Goal: Task Accomplishment & Management: Manage account settings

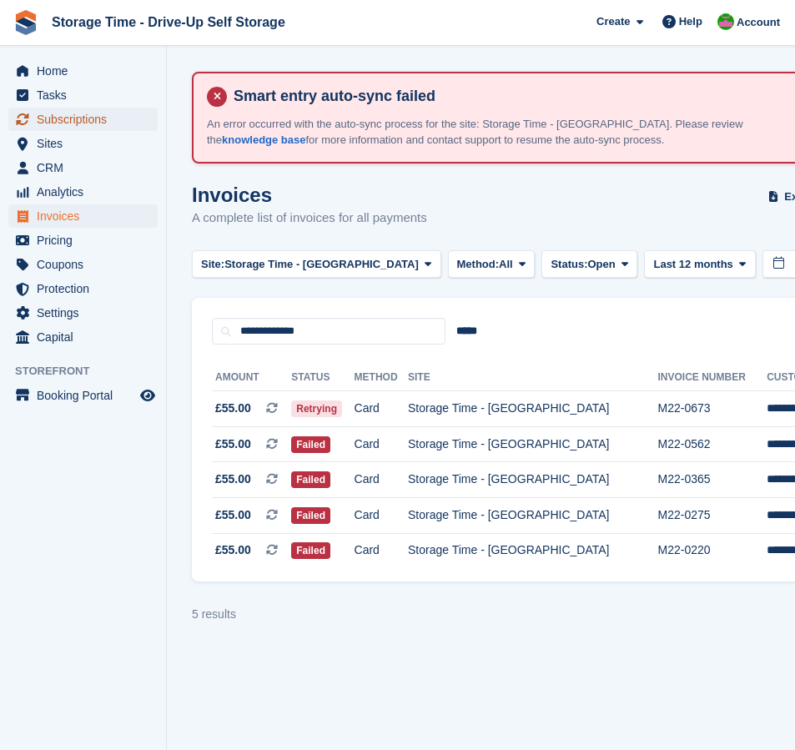
click at [79, 117] on span "Subscriptions" at bounding box center [87, 119] width 100 height 23
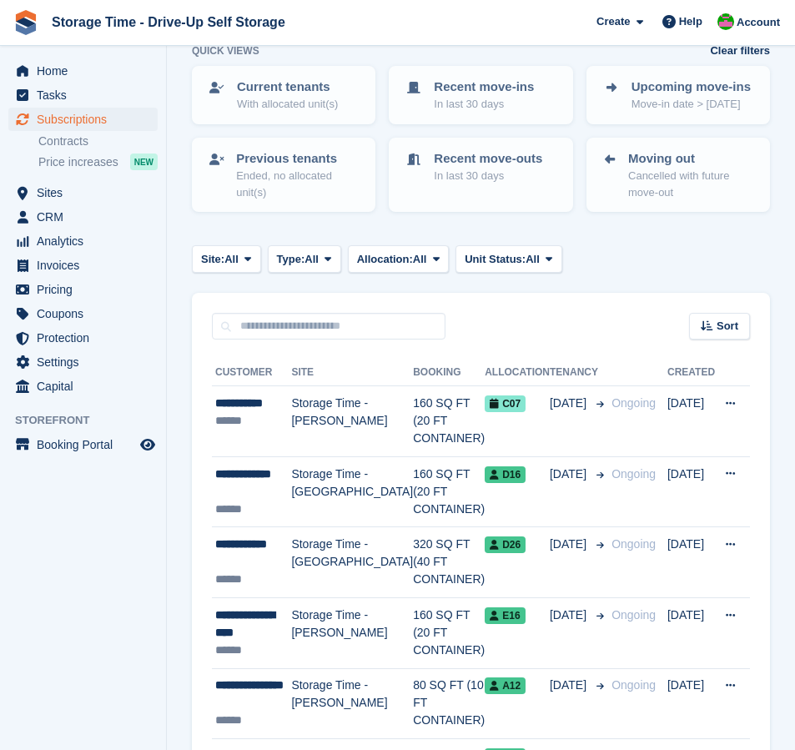
scroll to position [207, 0]
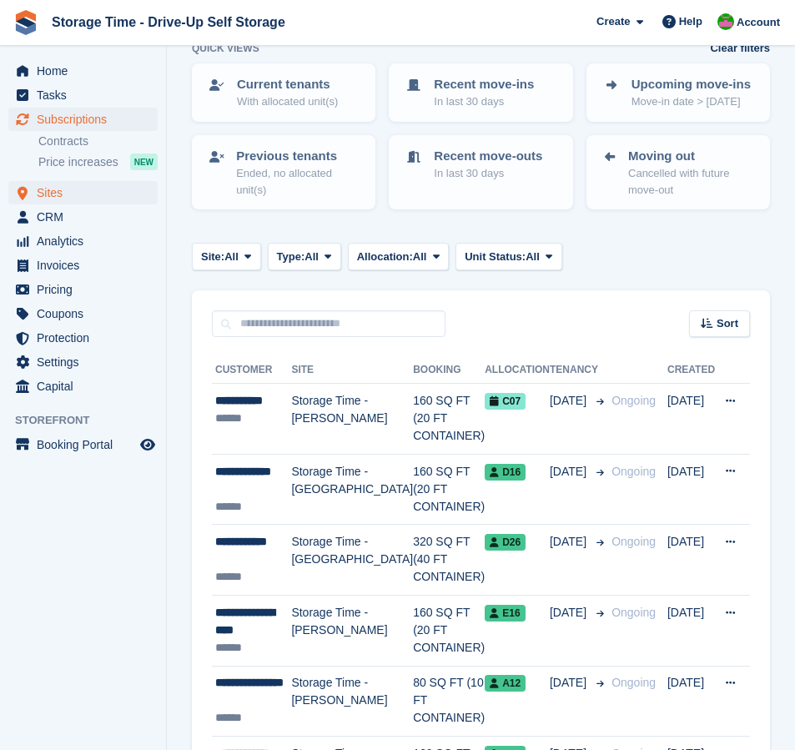
click at [50, 193] on span "Sites" at bounding box center [87, 192] width 100 height 23
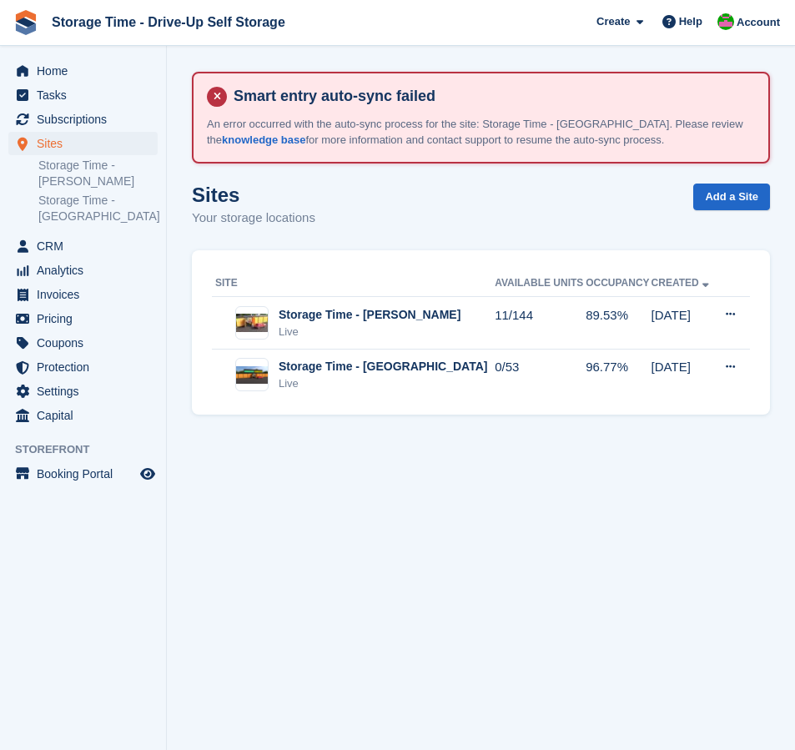
click at [450, 504] on section "Smart entry auto-sync failed An error occurred with the auto-sync process for t…" at bounding box center [481, 375] width 629 height 750
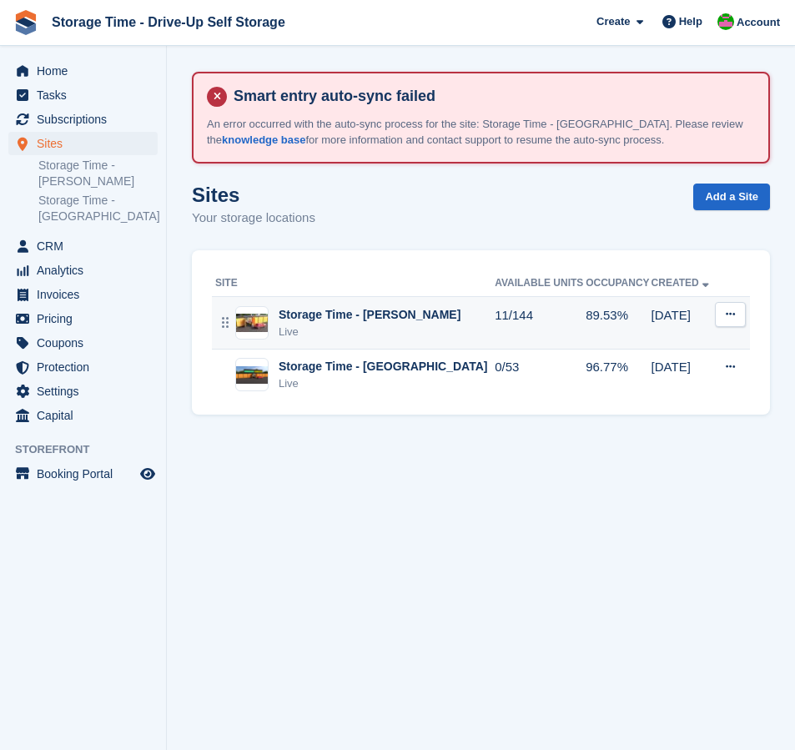
click at [361, 318] on div "Storage Time - [PERSON_NAME]" at bounding box center [370, 315] width 182 height 18
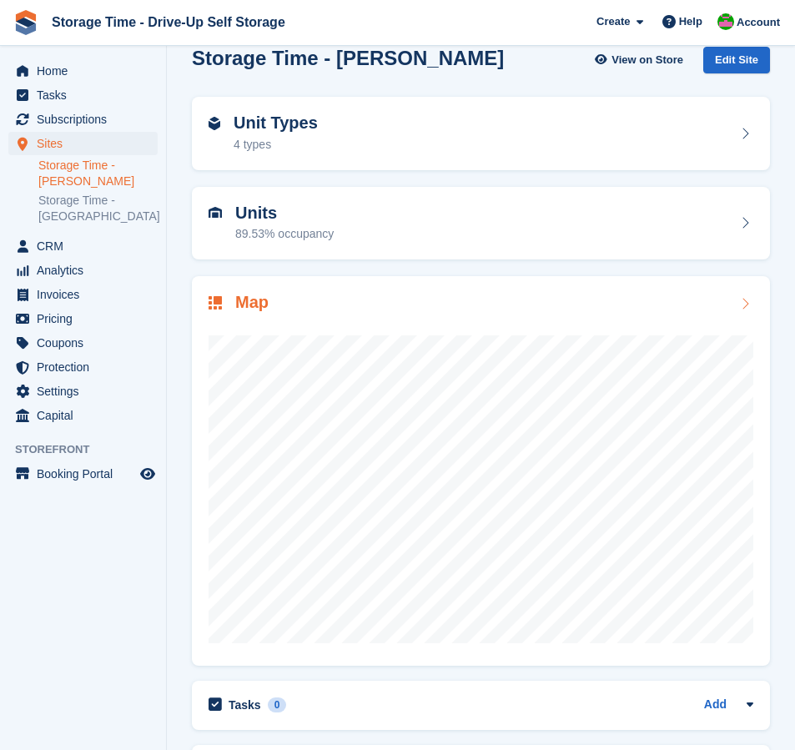
scroll to position [153, 0]
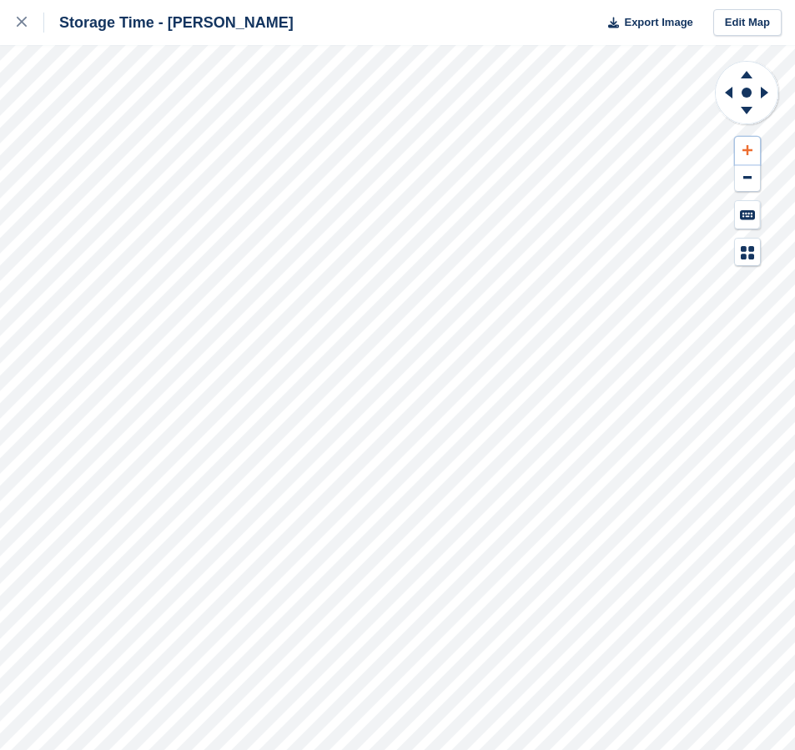
click at [746, 151] on icon at bounding box center [748, 150] width 10 height 10
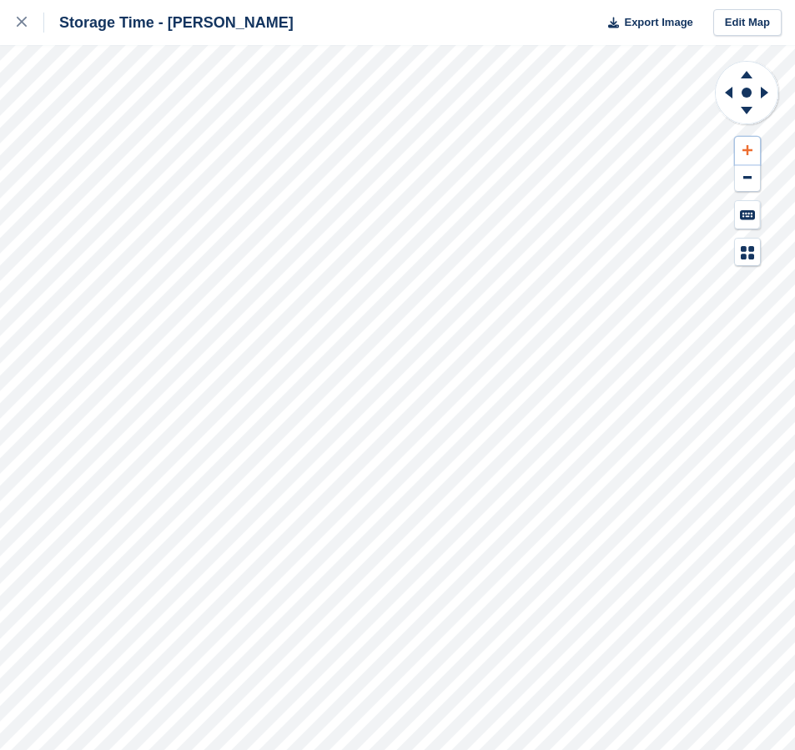
click at [746, 151] on icon at bounding box center [748, 150] width 10 height 10
click at [724, 94] on icon at bounding box center [726, 92] width 21 height 43
click at [743, 112] on icon at bounding box center [746, 113] width 43 height 21
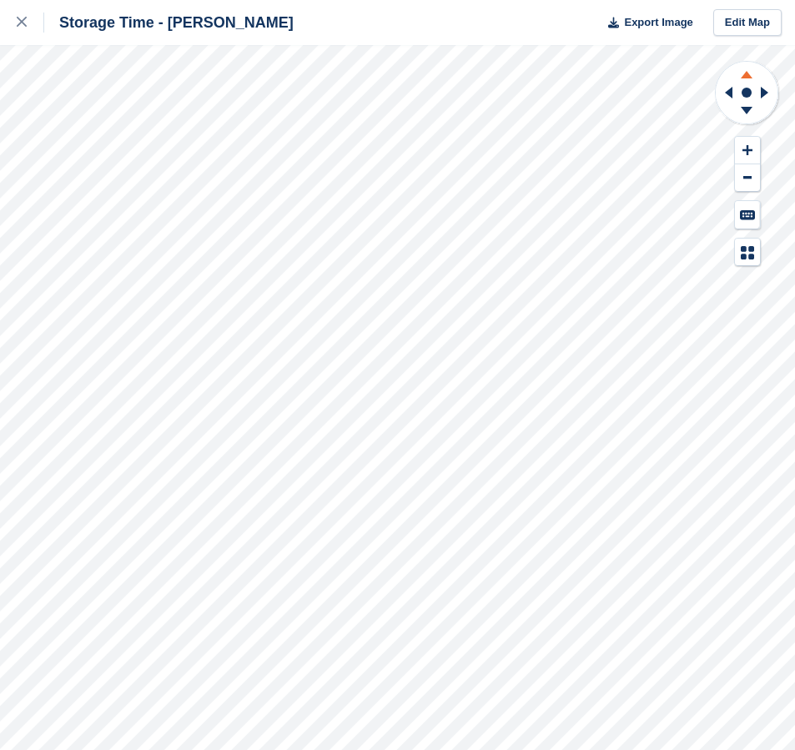
click at [743, 72] on icon at bounding box center [746, 72] width 43 height 21
click at [747, 156] on button at bounding box center [747, 151] width 25 height 28
click at [725, 93] on icon at bounding box center [726, 92] width 21 height 43
click at [771, 93] on icon at bounding box center [767, 92] width 21 height 43
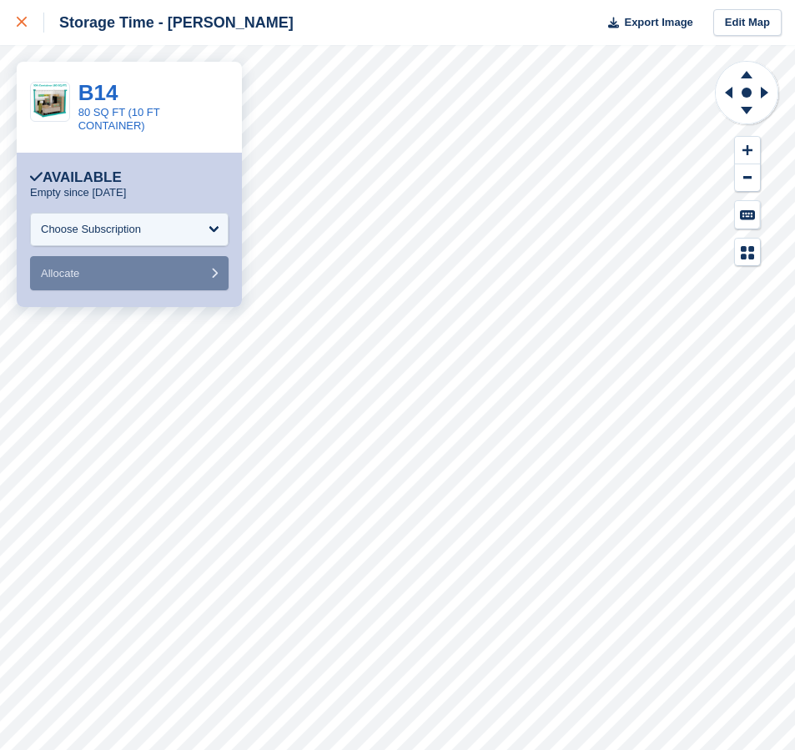
click at [15, 20] on link at bounding box center [22, 22] width 44 height 45
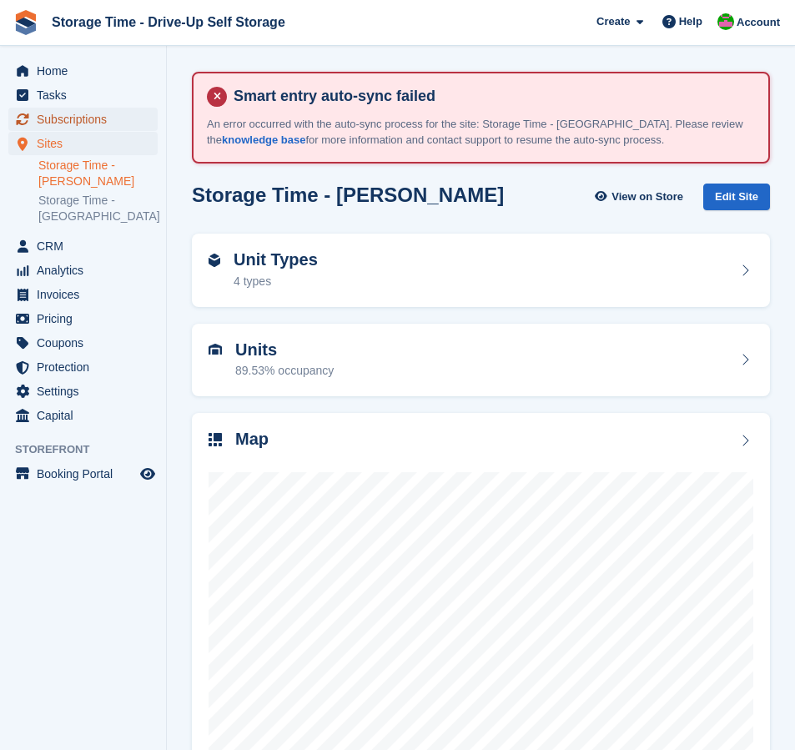
click at [64, 114] on span "Subscriptions" at bounding box center [87, 119] width 100 height 23
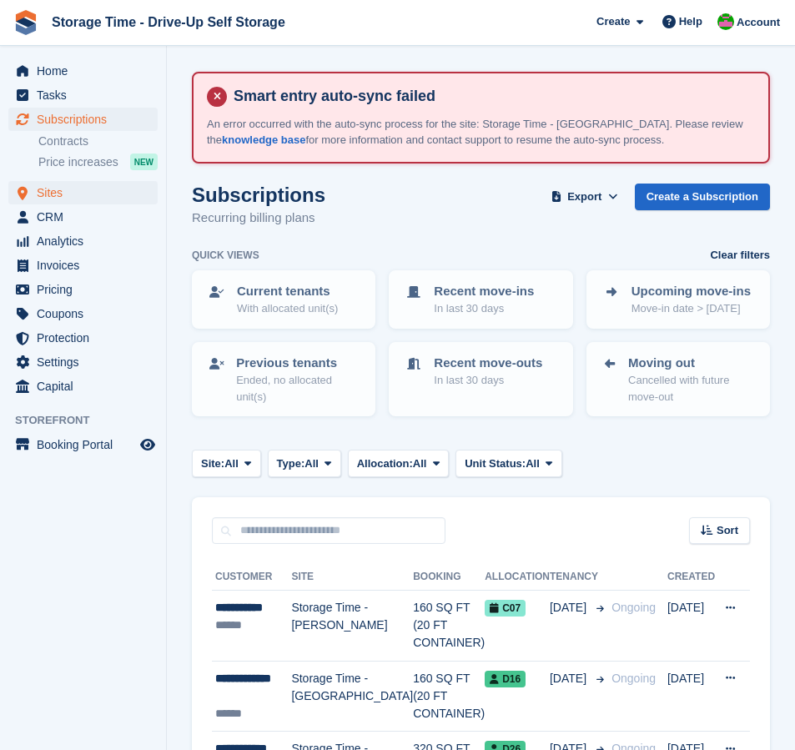
click at [51, 191] on span "Sites" at bounding box center [87, 192] width 100 height 23
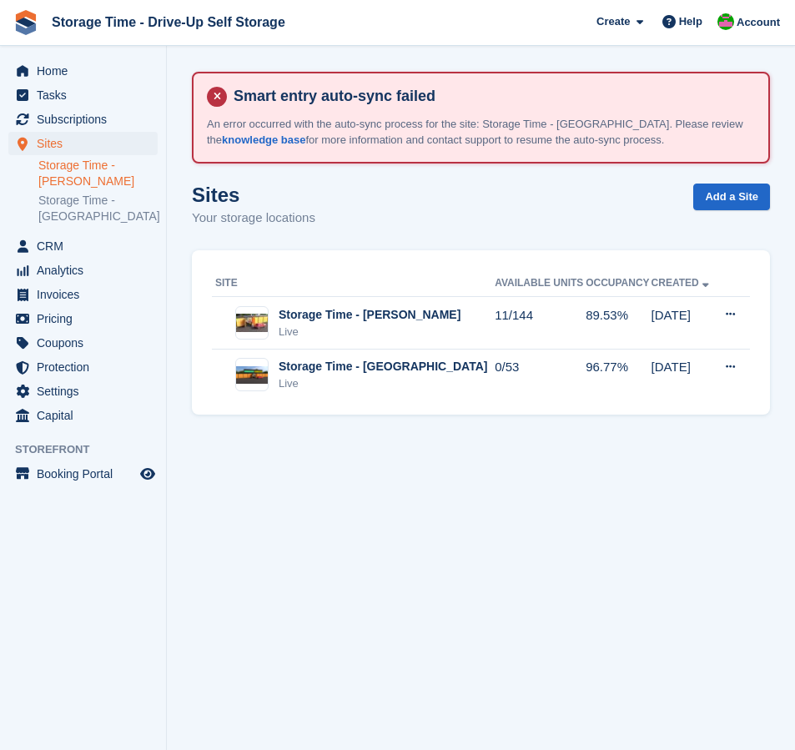
click at [77, 176] on link "Storage Time - [PERSON_NAME]" at bounding box center [97, 174] width 119 height 32
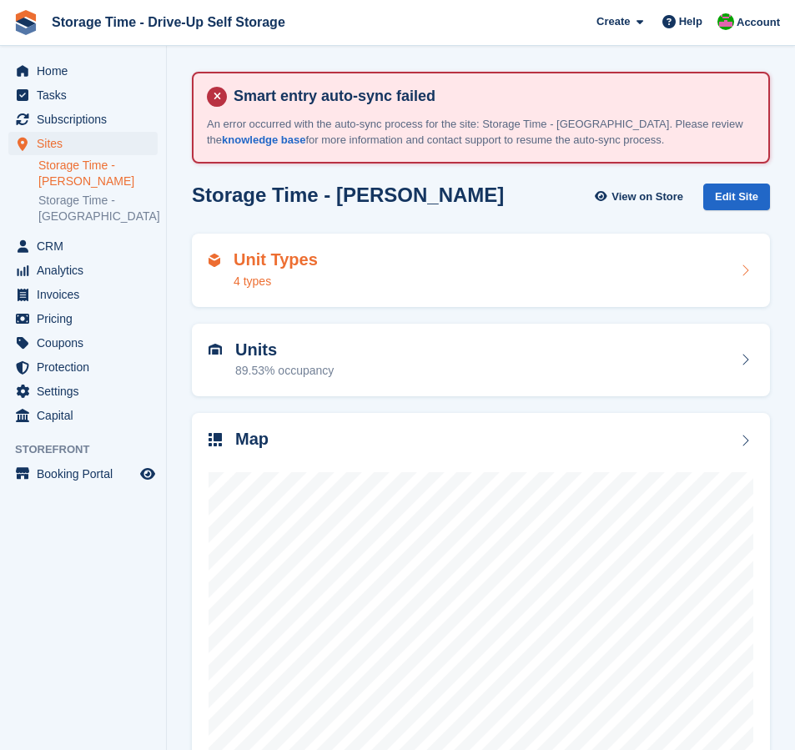
click at [415, 260] on div "Unit Types 4 types" at bounding box center [481, 270] width 545 height 40
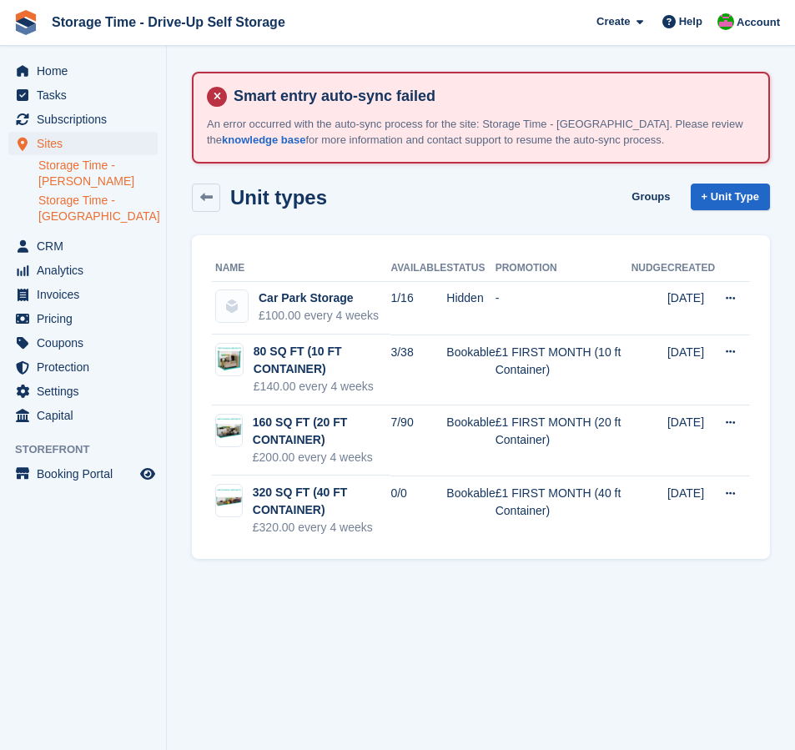
click at [76, 201] on link "Storage Time - [GEOGRAPHIC_DATA]" at bounding box center [97, 209] width 119 height 32
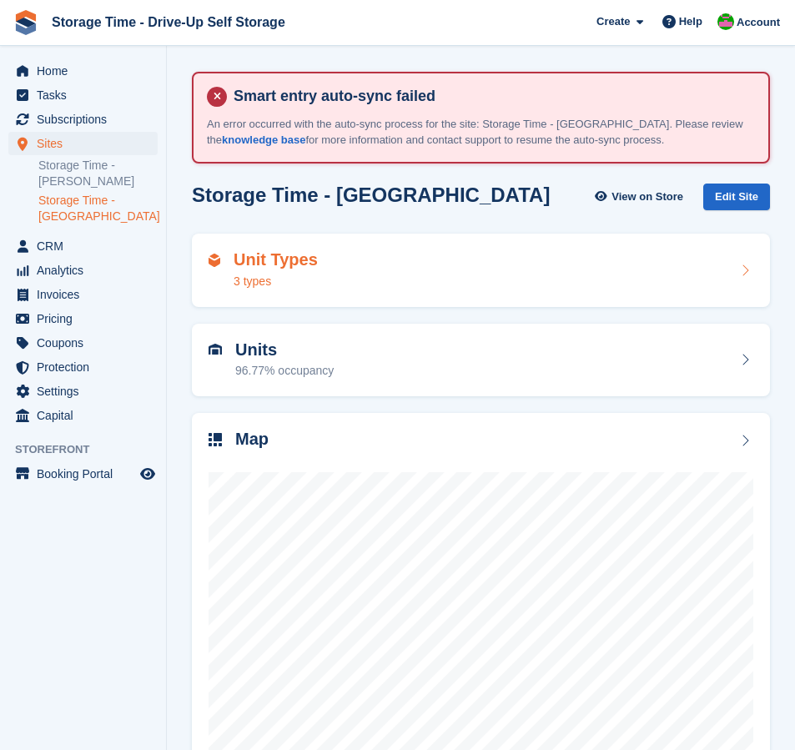
click at [496, 249] on div "Unit Types 3 types" at bounding box center [481, 270] width 578 height 73
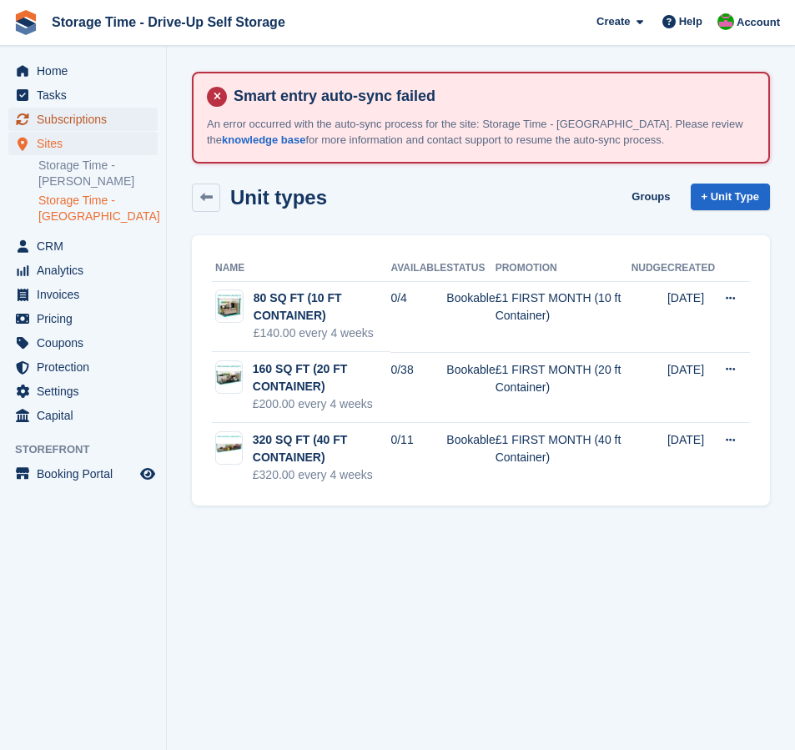
click at [78, 118] on span "Subscriptions" at bounding box center [87, 119] width 100 height 23
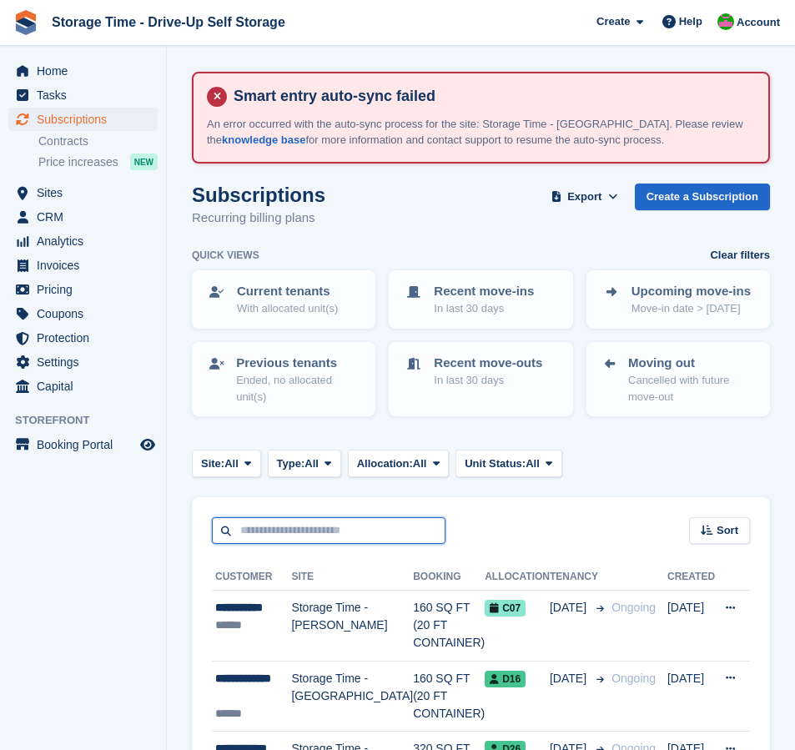
click at [309, 536] on input "text" at bounding box center [329, 532] width 234 height 28
type input "*******"
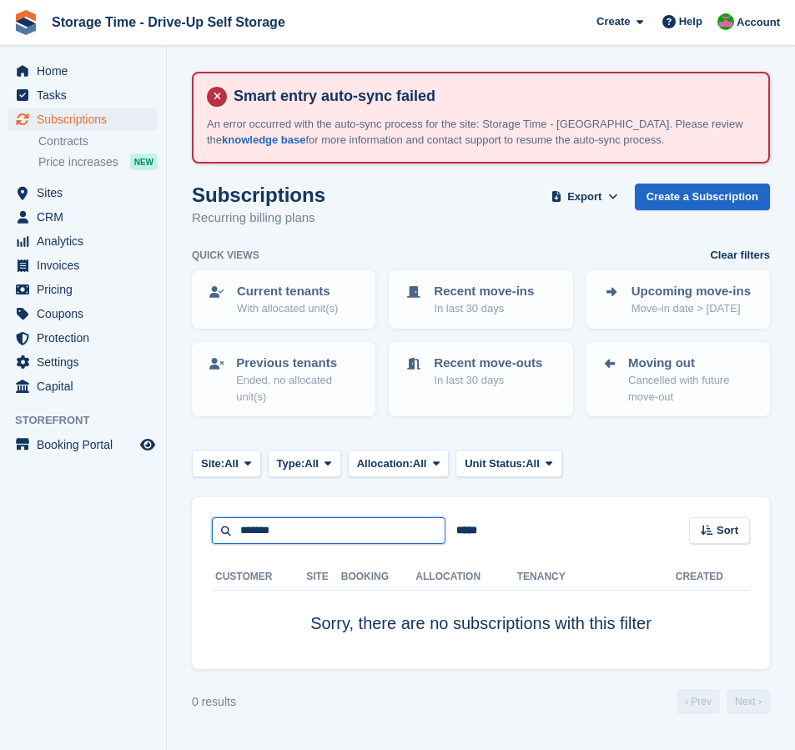
click at [267, 535] on input "*******" at bounding box center [329, 532] width 234 height 28
click at [91, 122] on span "Subscriptions" at bounding box center [87, 119] width 100 height 23
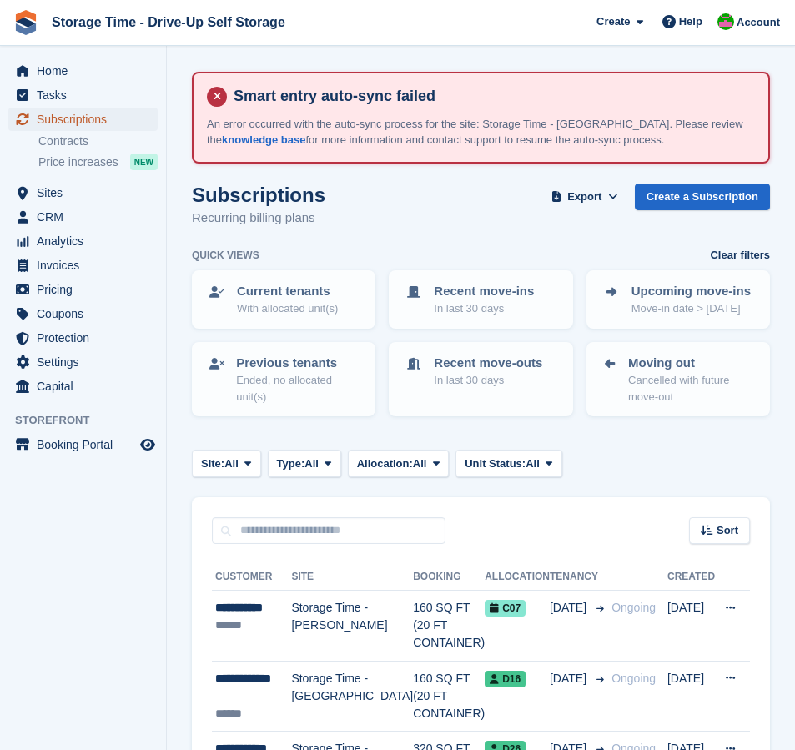
click at [81, 121] on span "Subscriptions" at bounding box center [87, 119] width 100 height 23
click at [249, 468] on span at bounding box center [247, 463] width 13 height 13
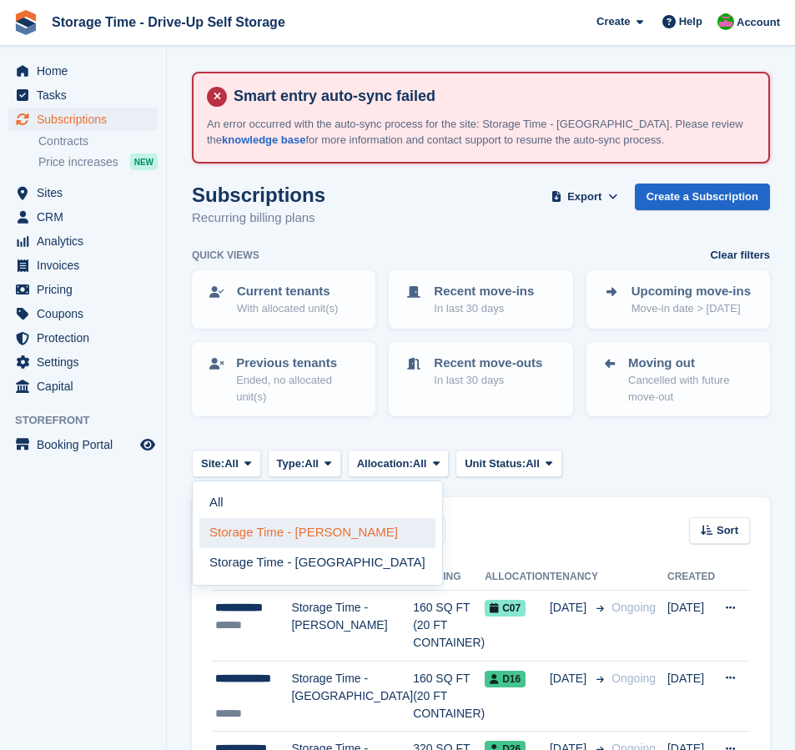
click at [301, 531] on link "Storage Time - [PERSON_NAME]" at bounding box center [317, 533] width 236 height 30
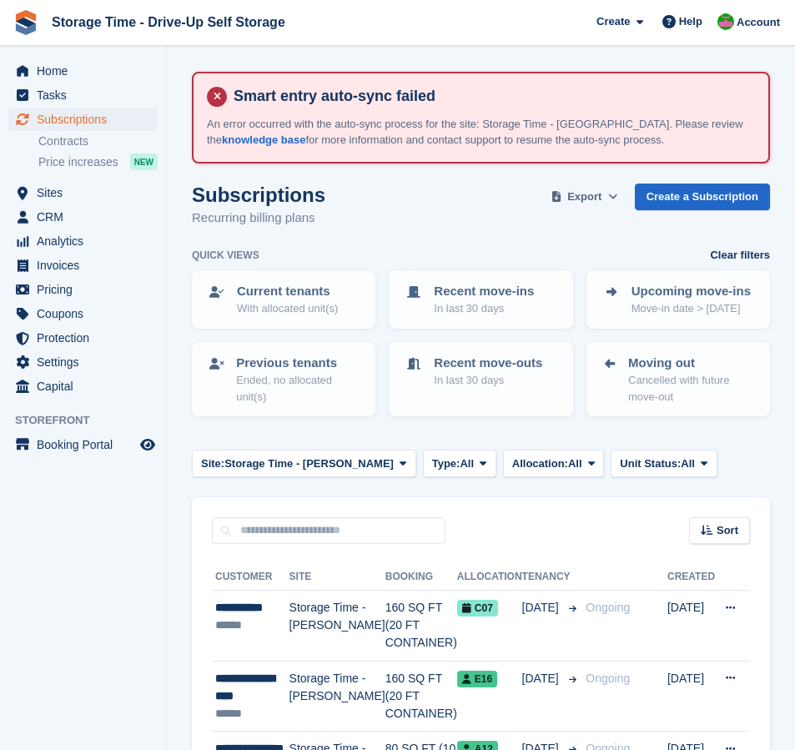
click at [585, 197] on span "Export" at bounding box center [585, 197] width 34 height 17
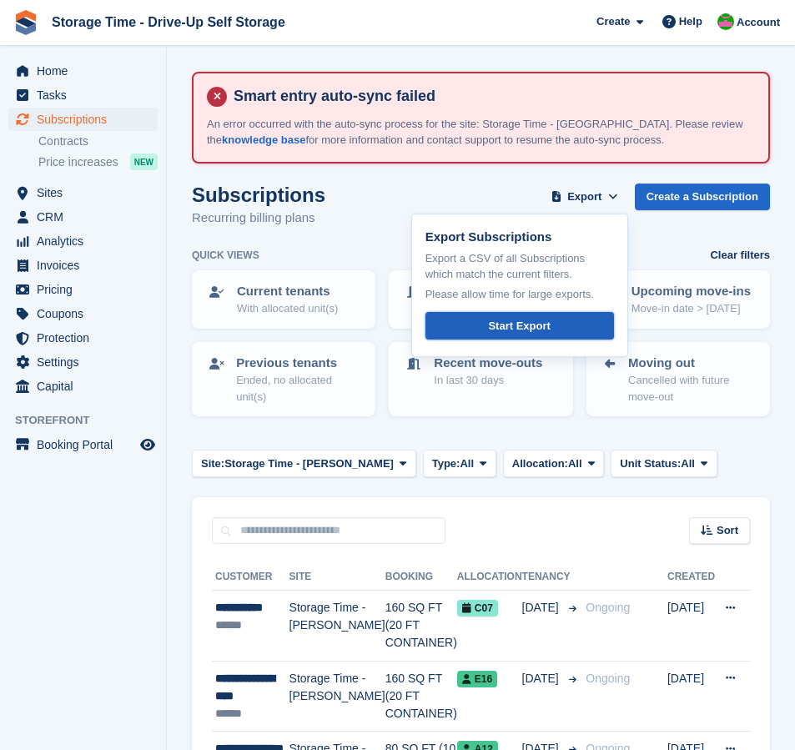
click at [534, 330] on div "Start Export" at bounding box center [519, 326] width 62 height 17
click at [73, 265] on span "Invoices" at bounding box center [87, 265] width 100 height 23
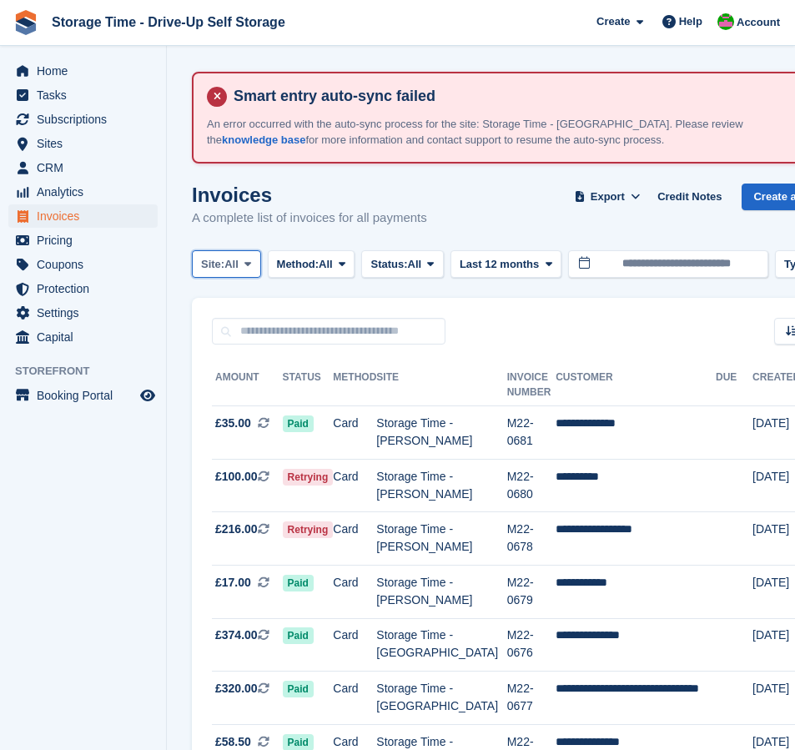
click at [249, 259] on span at bounding box center [247, 263] width 13 height 13
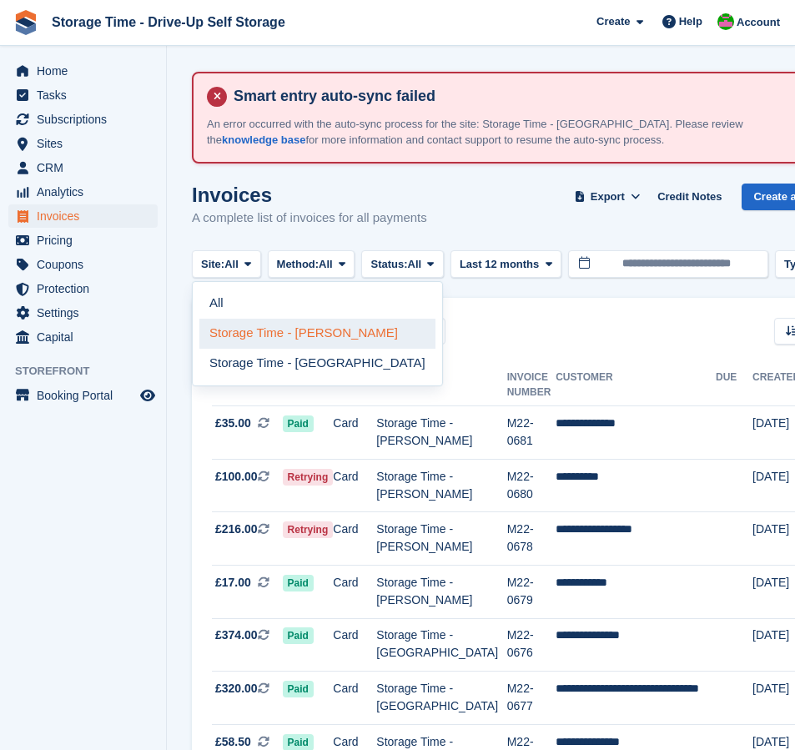
click at [280, 333] on link "Storage Time - [PERSON_NAME]" at bounding box center [317, 334] width 236 height 30
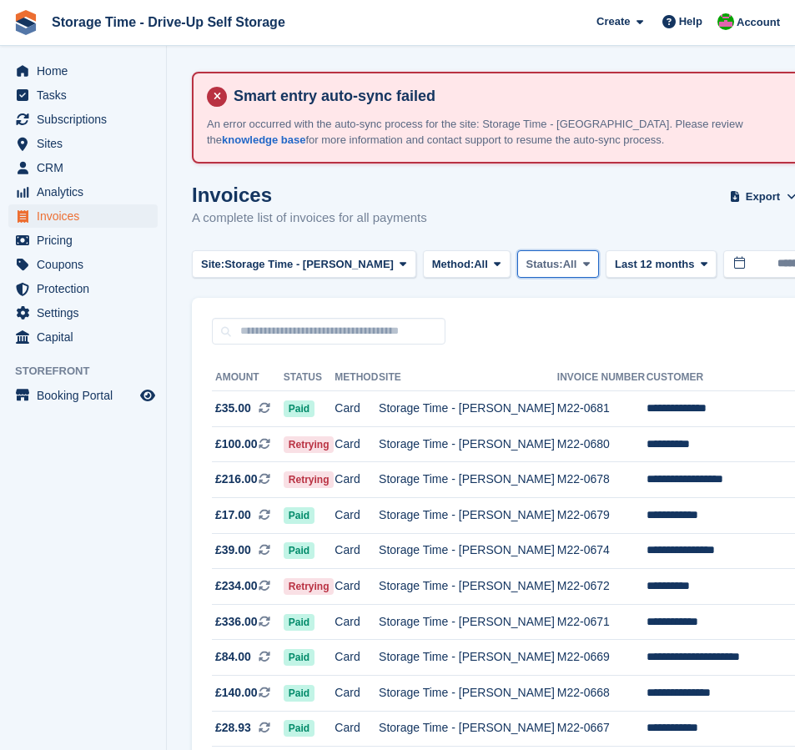
click at [539, 272] on button "Status: All" at bounding box center [559, 264] width 82 height 28
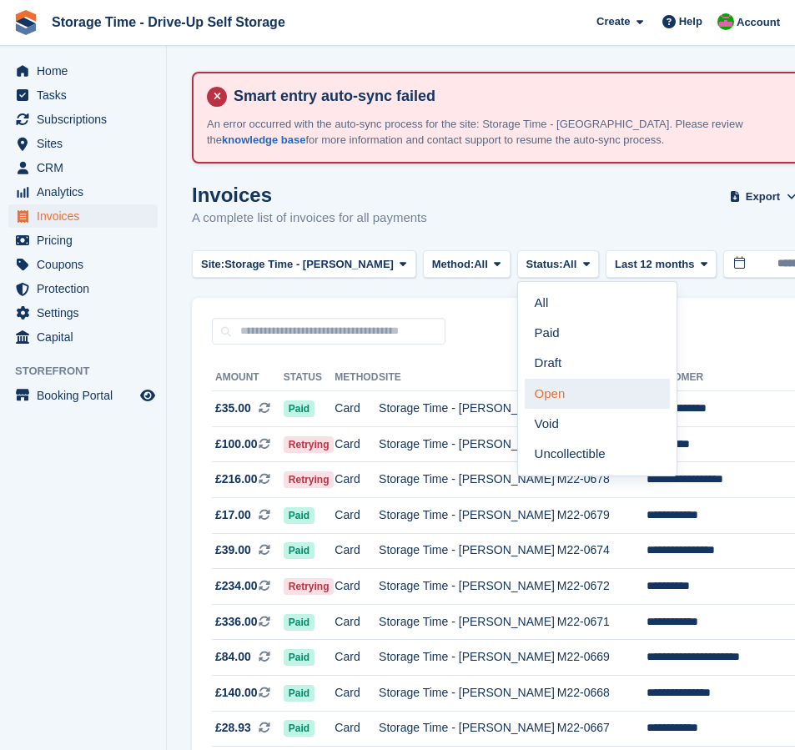
click at [542, 396] on link "Open" at bounding box center [597, 394] width 145 height 30
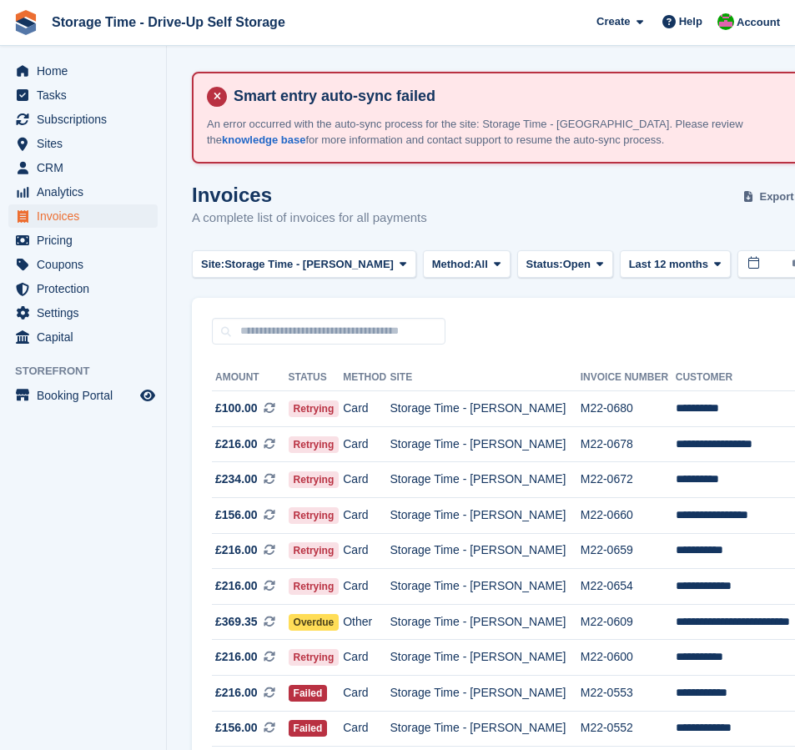
click at [760, 194] on span "Export" at bounding box center [777, 197] width 34 height 17
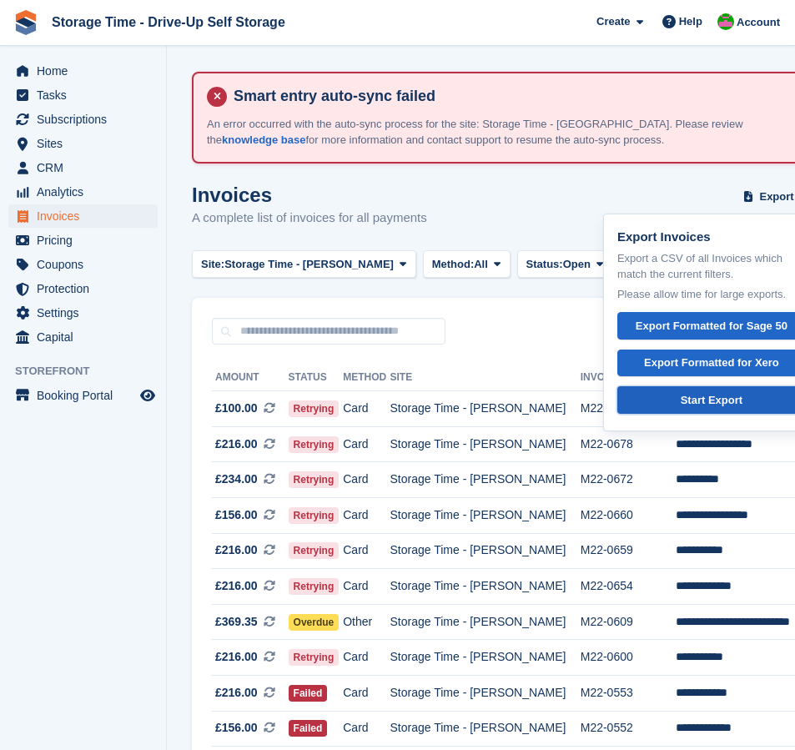
click at [683, 402] on div "Start Export" at bounding box center [712, 400] width 62 height 17
click at [75, 119] on span "Subscriptions" at bounding box center [87, 119] width 100 height 23
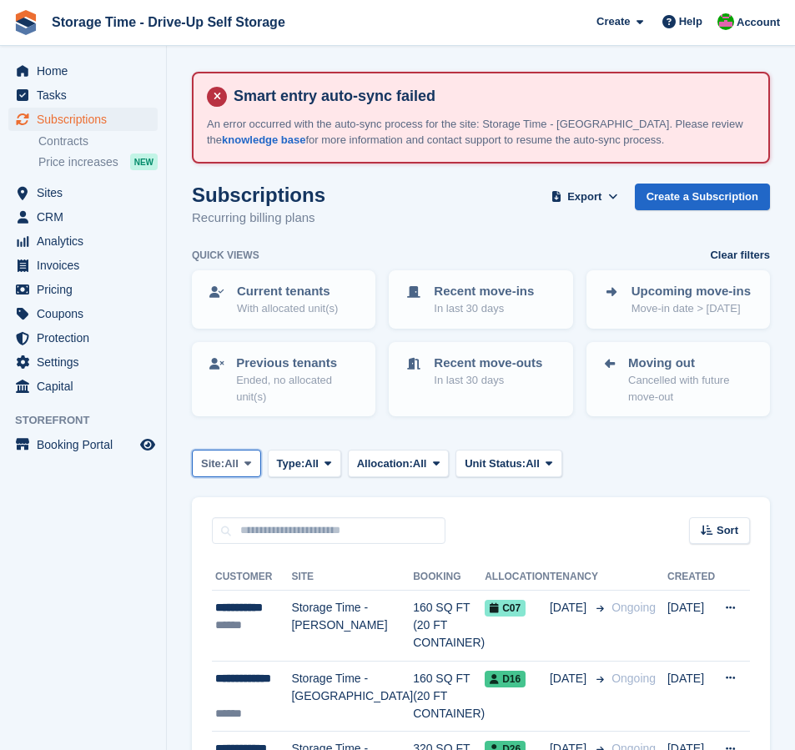
click at [251, 458] on icon at bounding box center [248, 463] width 7 height 11
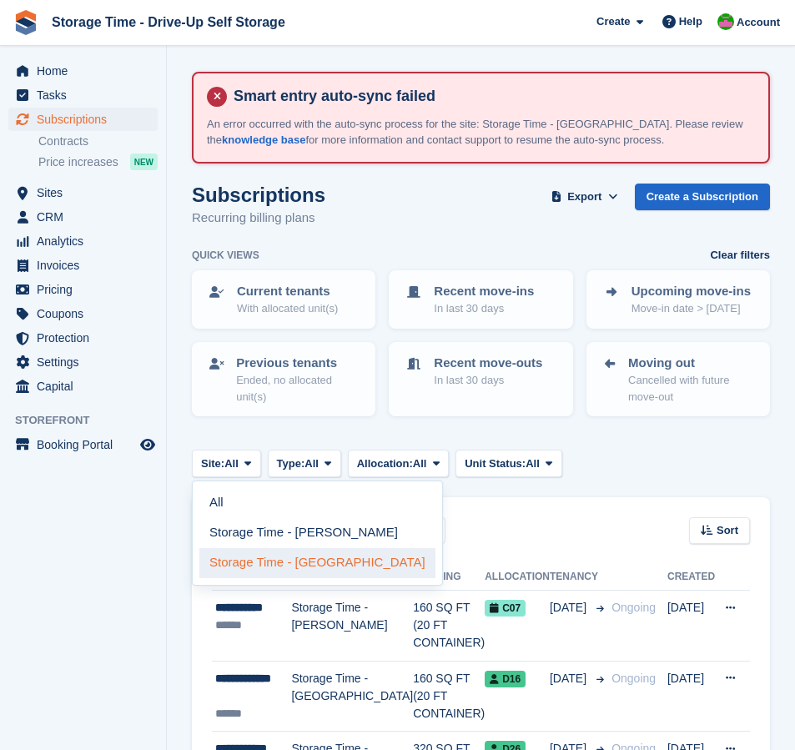
click at [280, 570] on link "Storage Time - [GEOGRAPHIC_DATA]" at bounding box center [317, 563] width 236 height 30
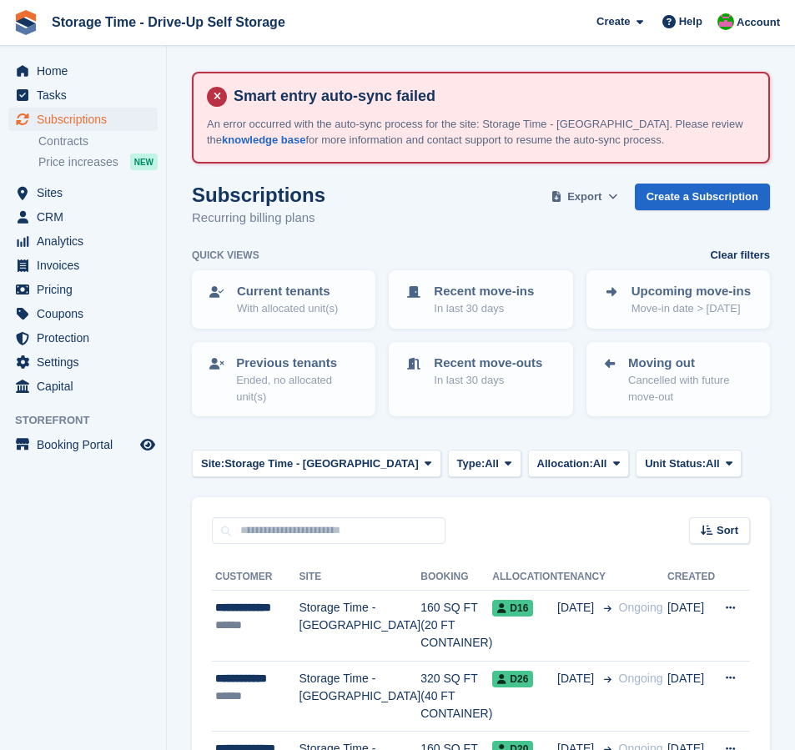
click at [597, 206] on button "Export" at bounding box center [584, 198] width 73 height 28
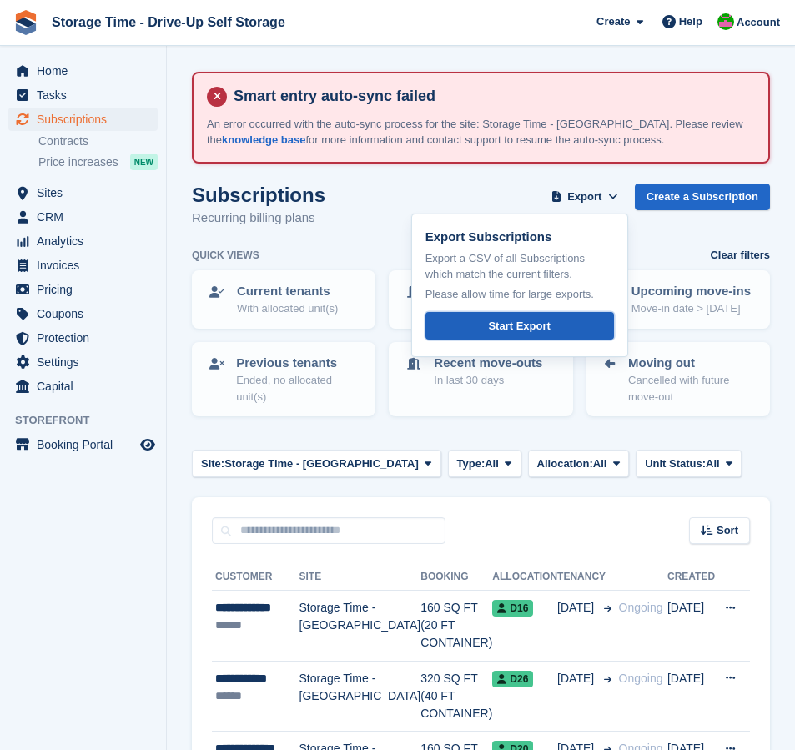
click at [563, 333] on link "Start Export" at bounding box center [520, 326] width 189 height 28
click at [78, 273] on span "Invoices" at bounding box center [87, 265] width 100 height 23
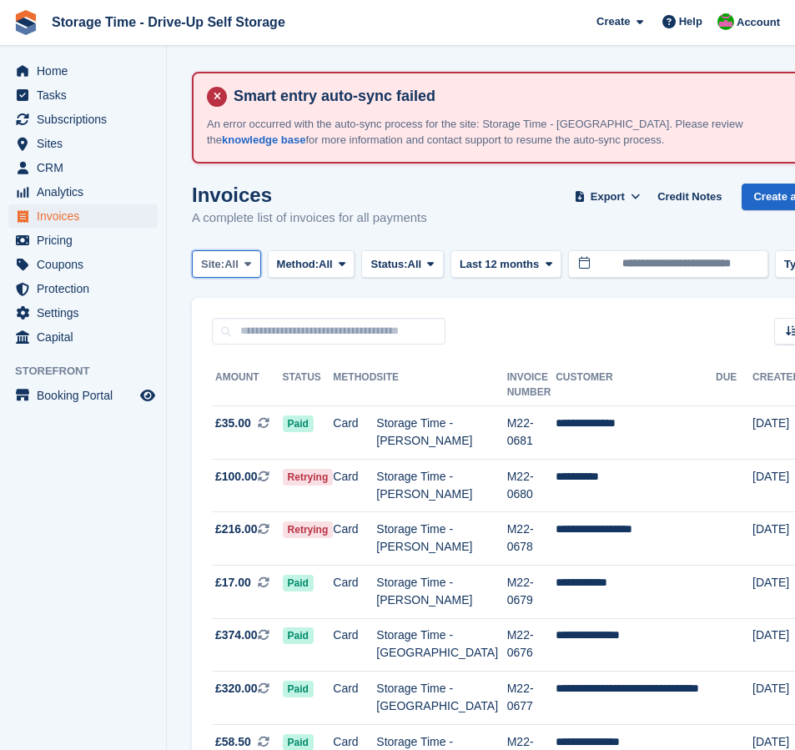
click at [239, 260] on span "All" at bounding box center [232, 264] width 14 height 17
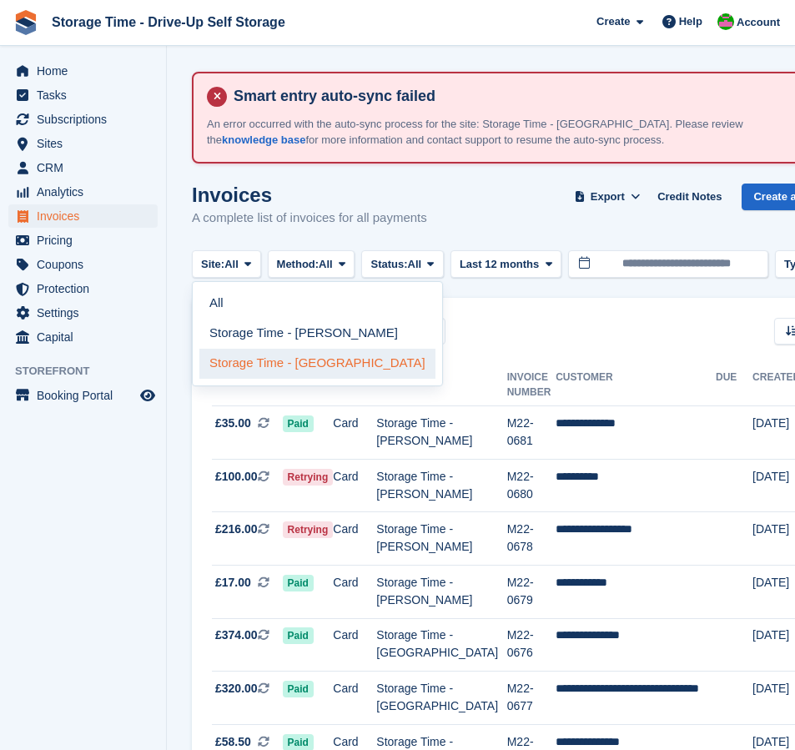
click at [273, 361] on link "Storage Time - [GEOGRAPHIC_DATA]" at bounding box center [317, 364] width 236 height 30
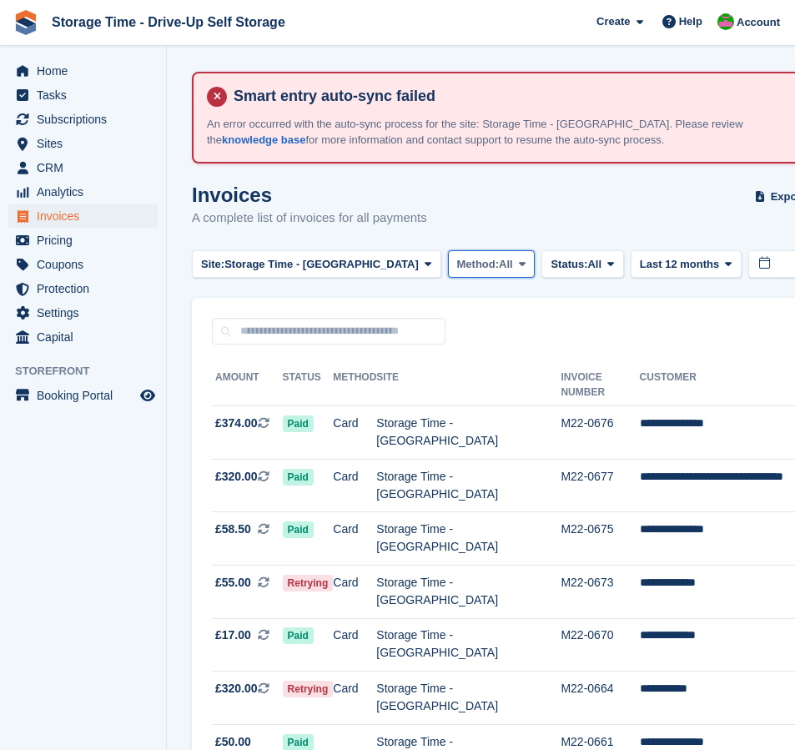
click at [519, 269] on icon at bounding box center [522, 264] width 7 height 11
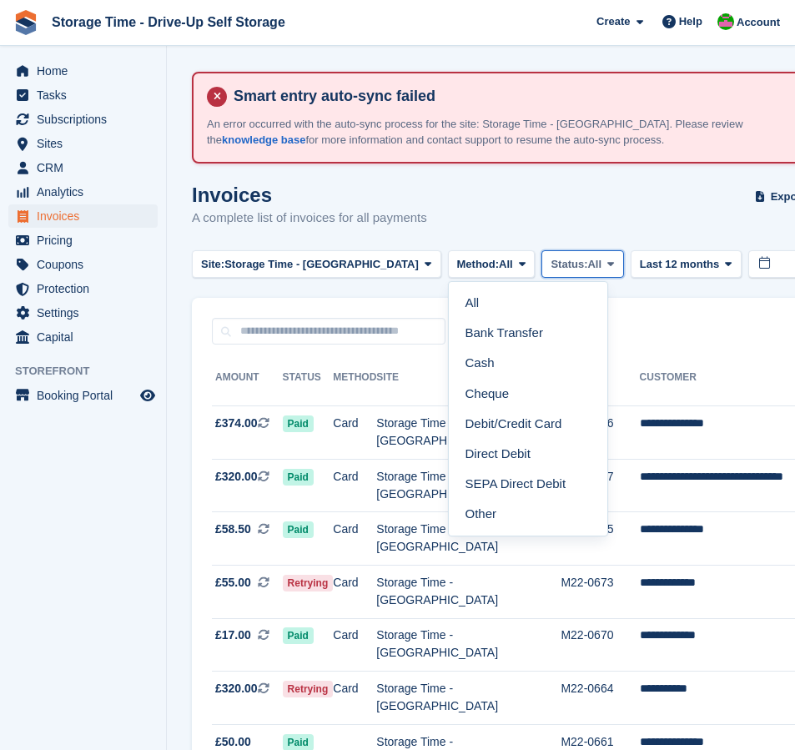
click at [551, 267] on span "Status:" at bounding box center [569, 264] width 37 height 17
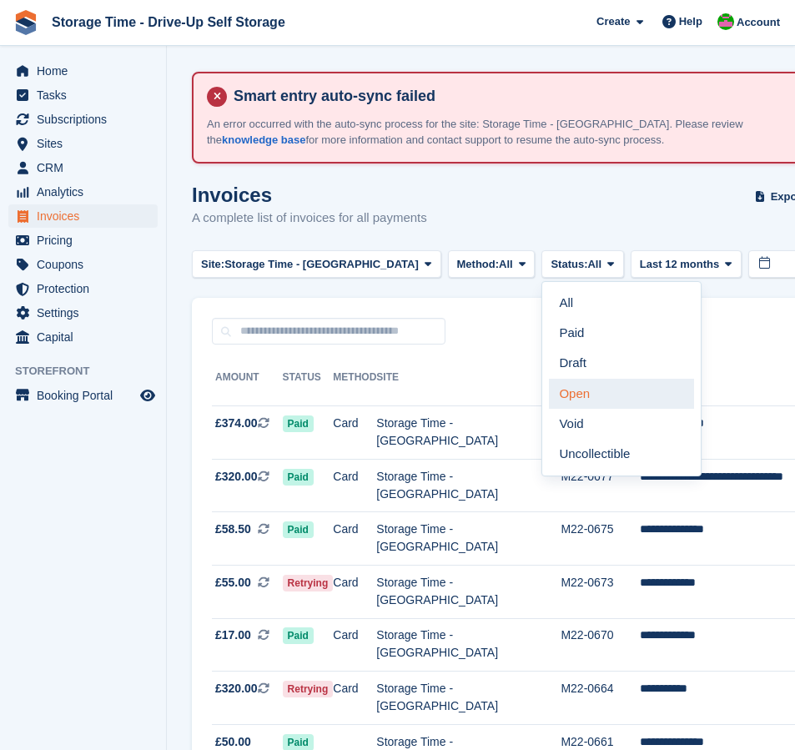
click at [556, 393] on link "Open" at bounding box center [621, 394] width 145 height 30
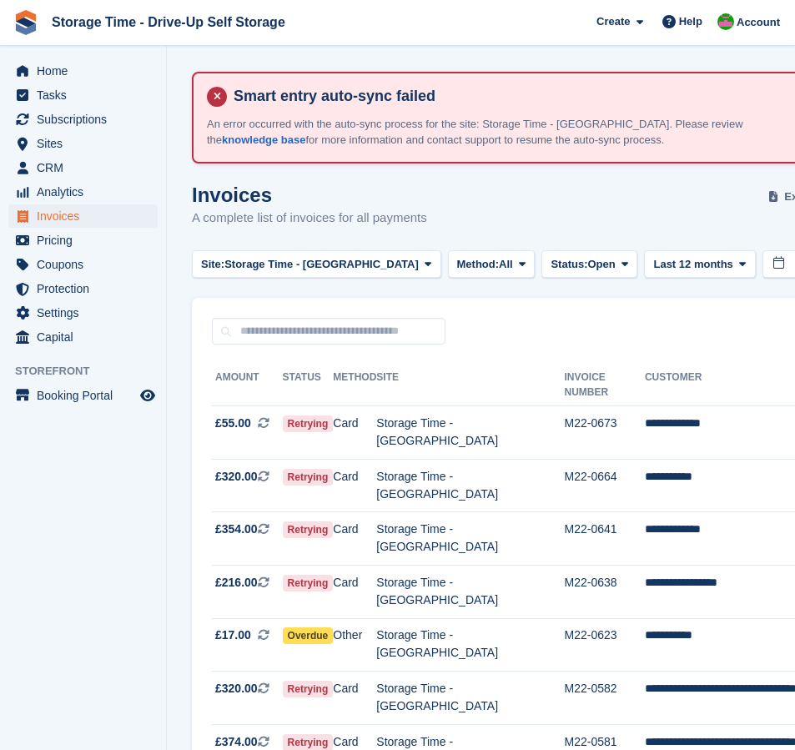
click at [785, 197] on span "Export" at bounding box center [802, 197] width 34 height 17
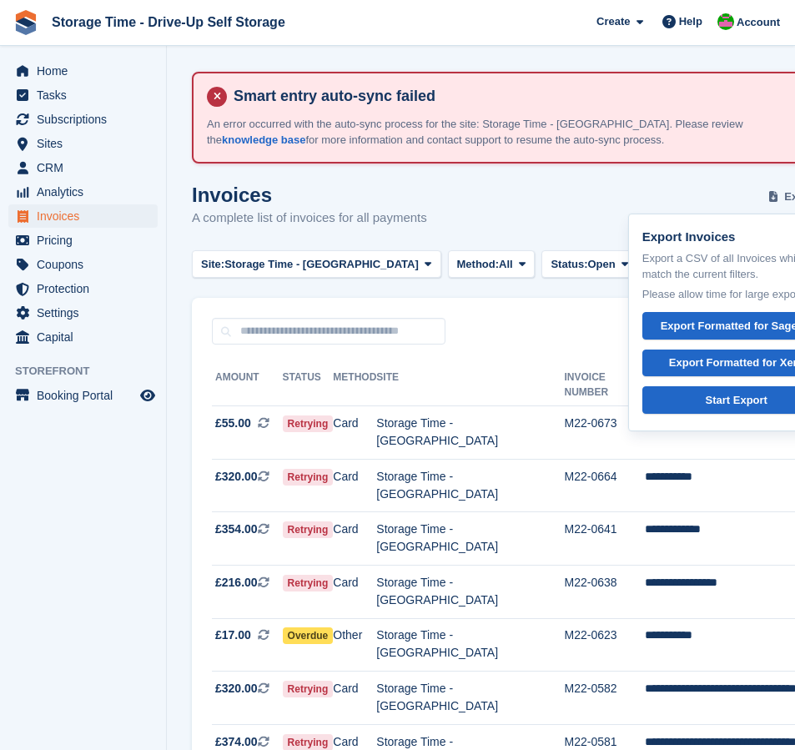
click at [785, 197] on span "Export" at bounding box center [802, 197] width 34 height 17
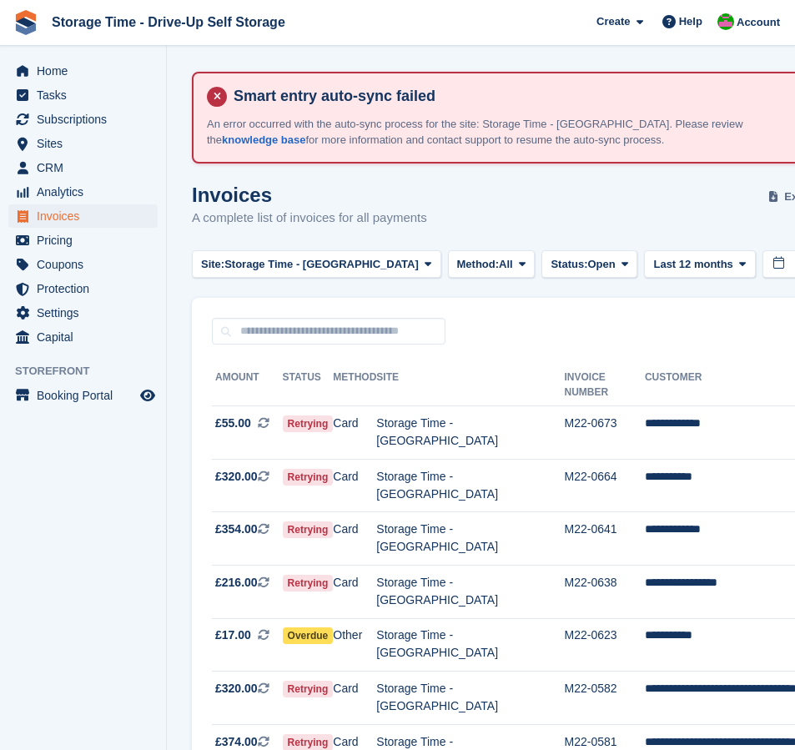
click at [785, 197] on span "Export" at bounding box center [802, 197] width 34 height 17
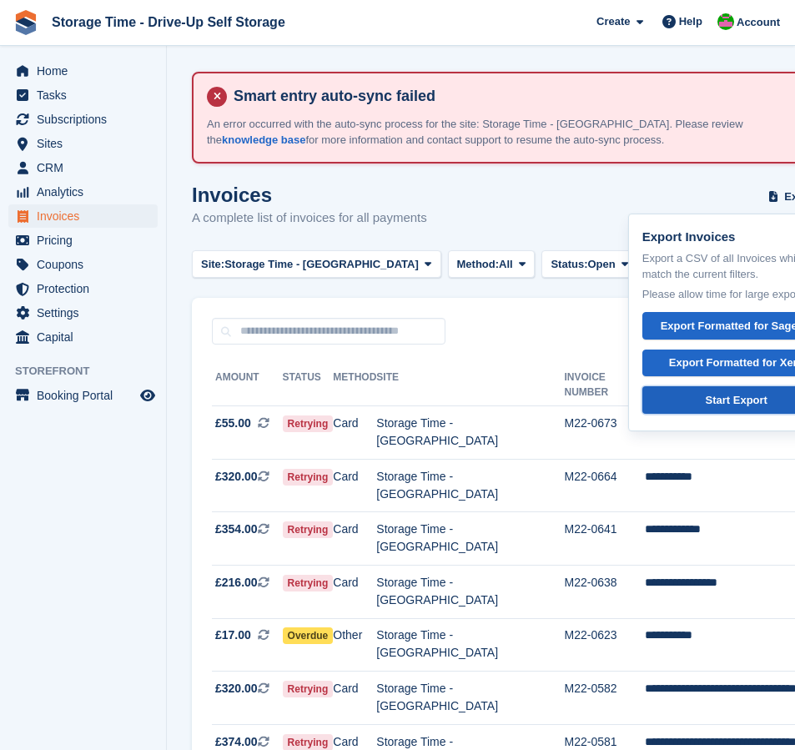
click at [706, 407] on div "Start Export" at bounding box center [737, 400] width 62 height 17
